Goal: Task Accomplishment & Management: Complete application form

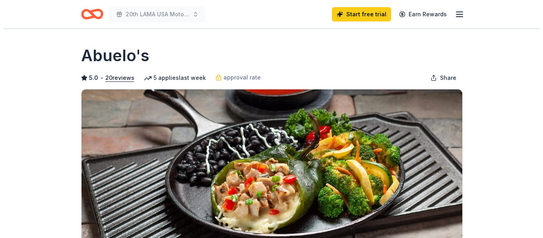
scroll to position [119, 0]
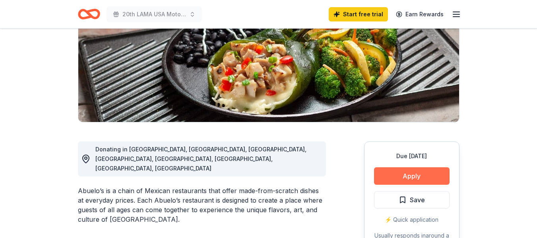
click at [412, 173] on button "Apply" at bounding box center [412, 175] width 76 height 17
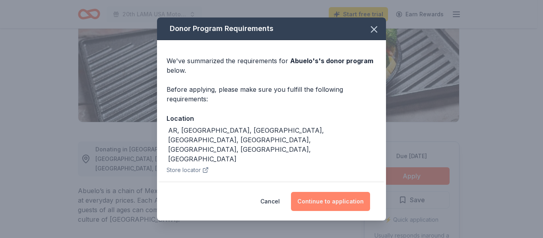
click at [315, 206] on button "Continue to application" at bounding box center [330, 201] width 79 height 19
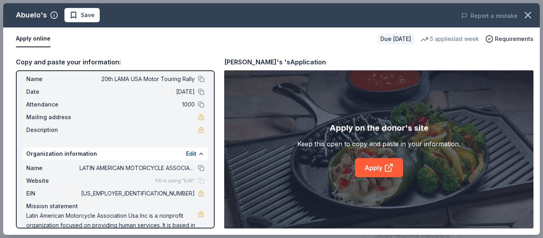
scroll to position [0, 0]
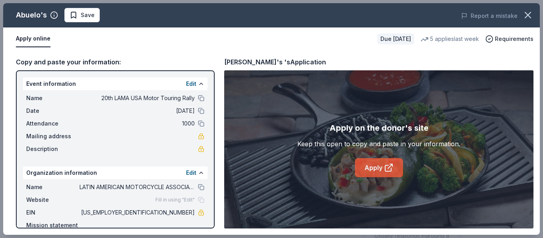
click at [371, 170] on link "Apply" at bounding box center [379, 167] width 48 height 19
click at [374, 167] on link "Apply" at bounding box center [379, 167] width 48 height 19
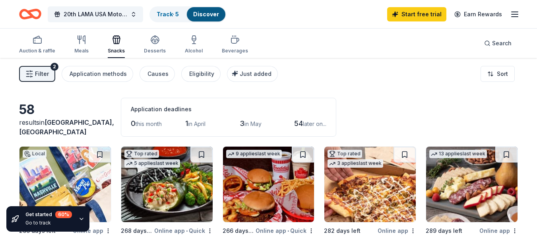
scroll to position [80, 0]
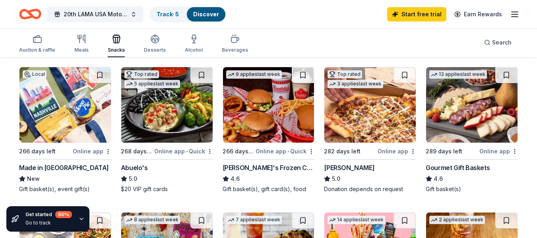
click at [346, 186] on div "Donation depends on request" at bounding box center [370, 189] width 92 height 8
click at [366, 103] on img at bounding box center [369, 105] width 91 height 76
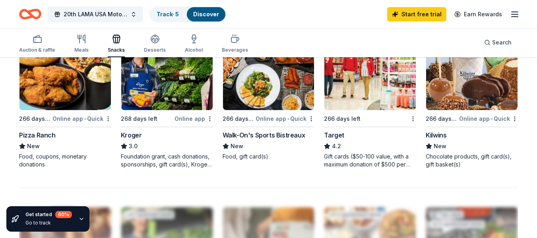
scroll to position [517, 0]
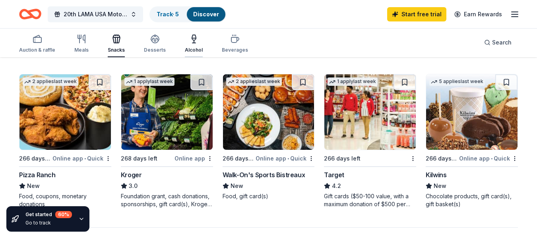
click at [191, 47] on div "Alcohol" at bounding box center [194, 50] width 18 height 6
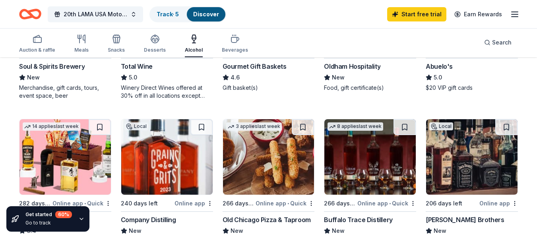
scroll to position [159, 0]
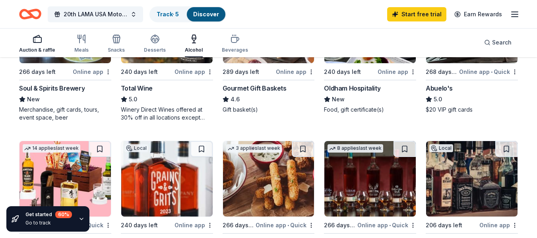
click at [35, 50] on div "Auction & raffle" at bounding box center [37, 50] width 36 height 6
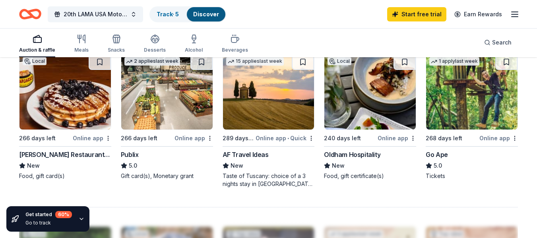
scroll to position [557, 0]
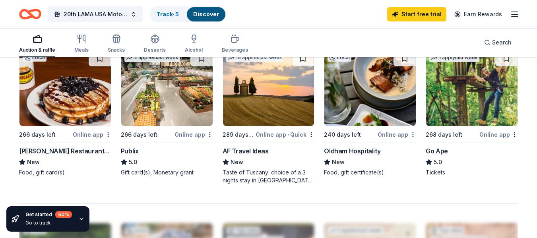
click at [48, 120] on img at bounding box center [64, 89] width 91 height 76
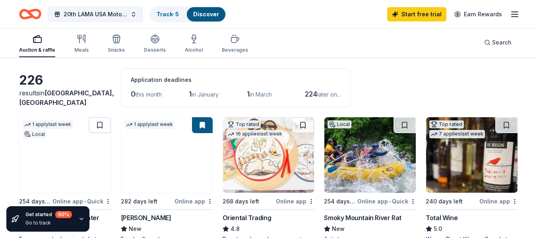
scroll to position [0, 0]
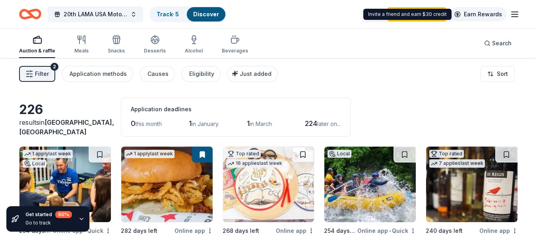
click at [477, 13] on link "Earn Rewards" at bounding box center [478, 14] width 57 height 14
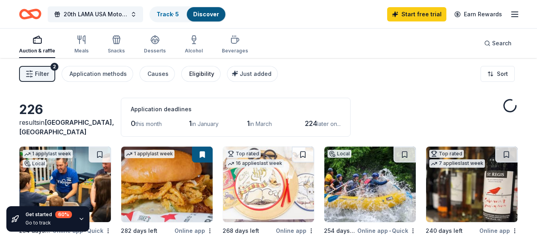
click at [196, 80] on button "Eligibility" at bounding box center [200, 74] width 39 height 16
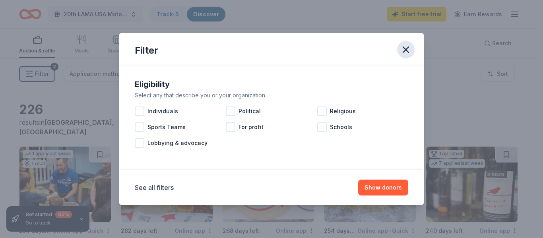
click at [408, 52] on icon "button" at bounding box center [405, 49] width 11 height 11
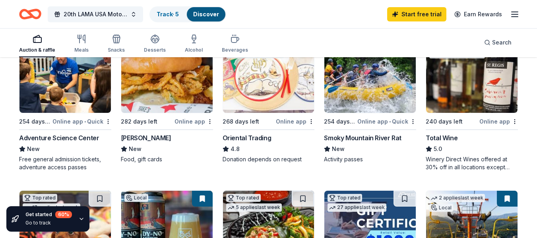
scroll to position [40, 0]
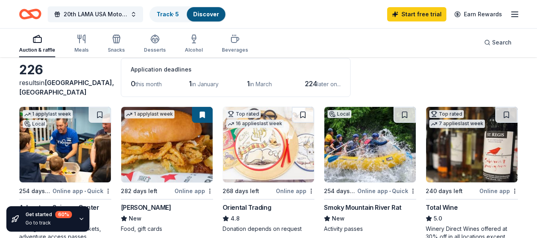
click at [269, 156] on img at bounding box center [268, 145] width 91 height 76
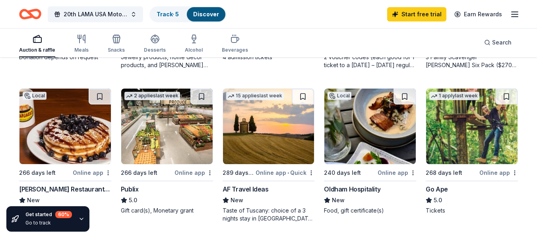
scroll to position [517, 0]
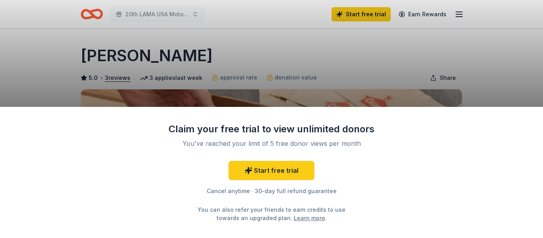
click at [404, 78] on div "Claim your free trial to view unlimited donors You've reached your limit of 5 f…" at bounding box center [271, 119] width 543 height 238
click at [292, 51] on div "Claim your free trial to view unlimited donors You've reached your limit of 5 f…" at bounding box center [271, 119] width 543 height 238
